Goal: Transaction & Acquisition: Download file/media

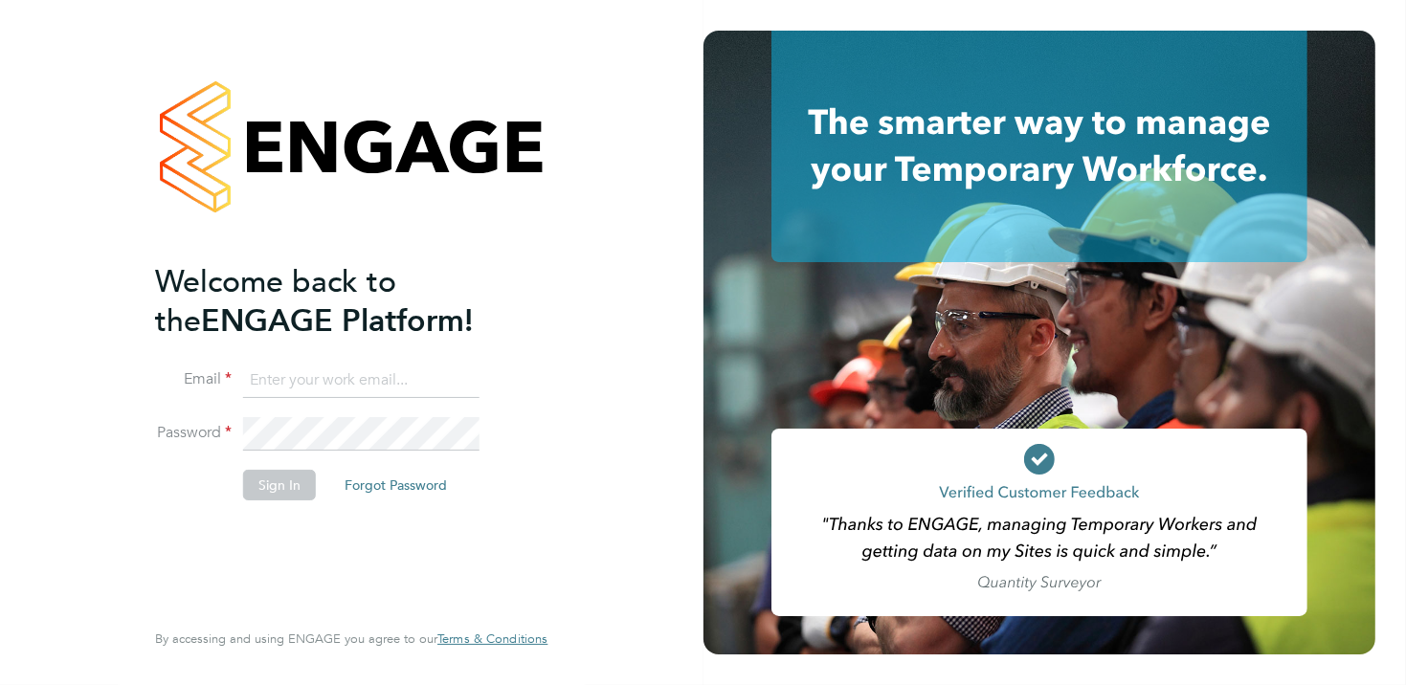
type input "liam.hargate@coyles.co.uk"
click at [296, 476] on button "Sign In" at bounding box center [279, 485] width 73 height 31
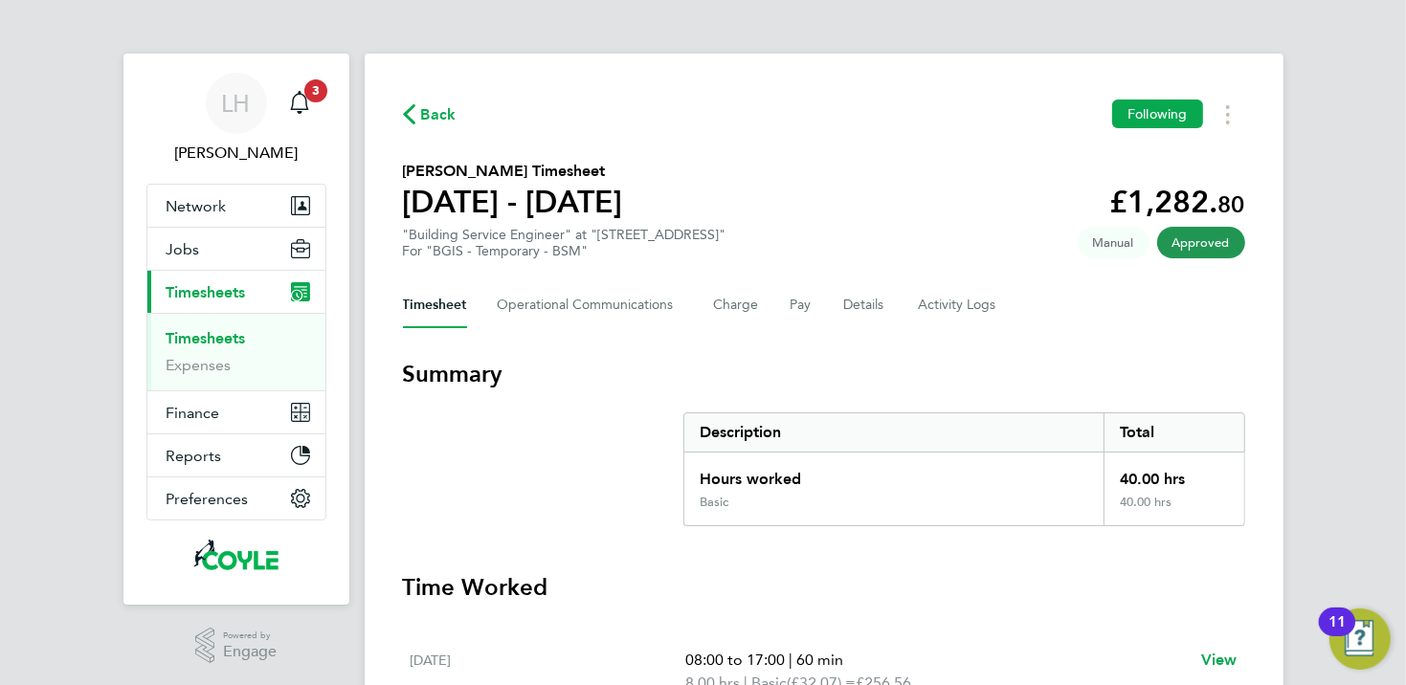
click at [332, 98] on app-nav-sections-wrapper "LH [PERSON_NAME] Notifications 3 Applications: Network Team Members Businesses …" at bounding box center [236, 329] width 226 height 551
click at [324, 96] on span "3" at bounding box center [315, 90] width 23 height 23
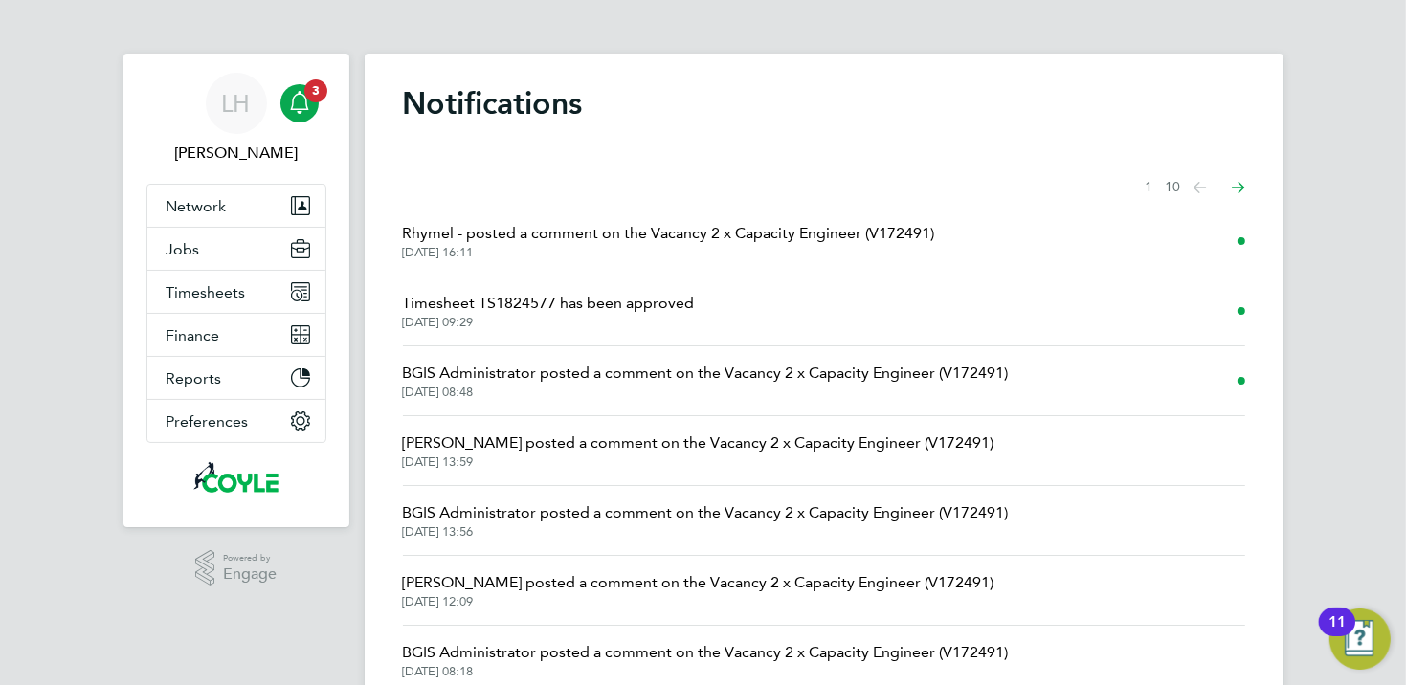
click at [651, 300] on span "Timesheet TS1824577 has been approved" at bounding box center [549, 303] width 292 height 23
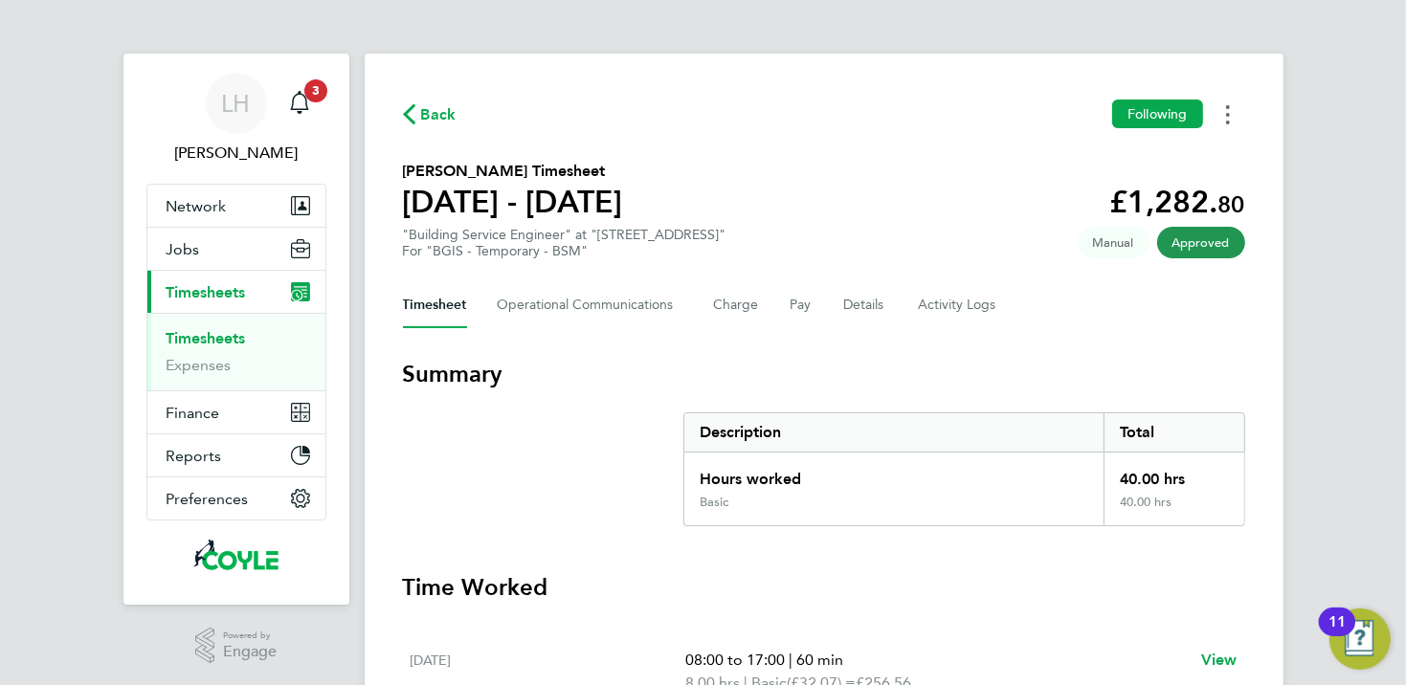
click at [1226, 113] on icon "Timesheets Menu" at bounding box center [1228, 114] width 4 height 19
click at [1121, 162] on link "Download timesheet" at bounding box center [1130, 157] width 230 height 38
